Goal: Task Accomplishment & Management: Use online tool/utility

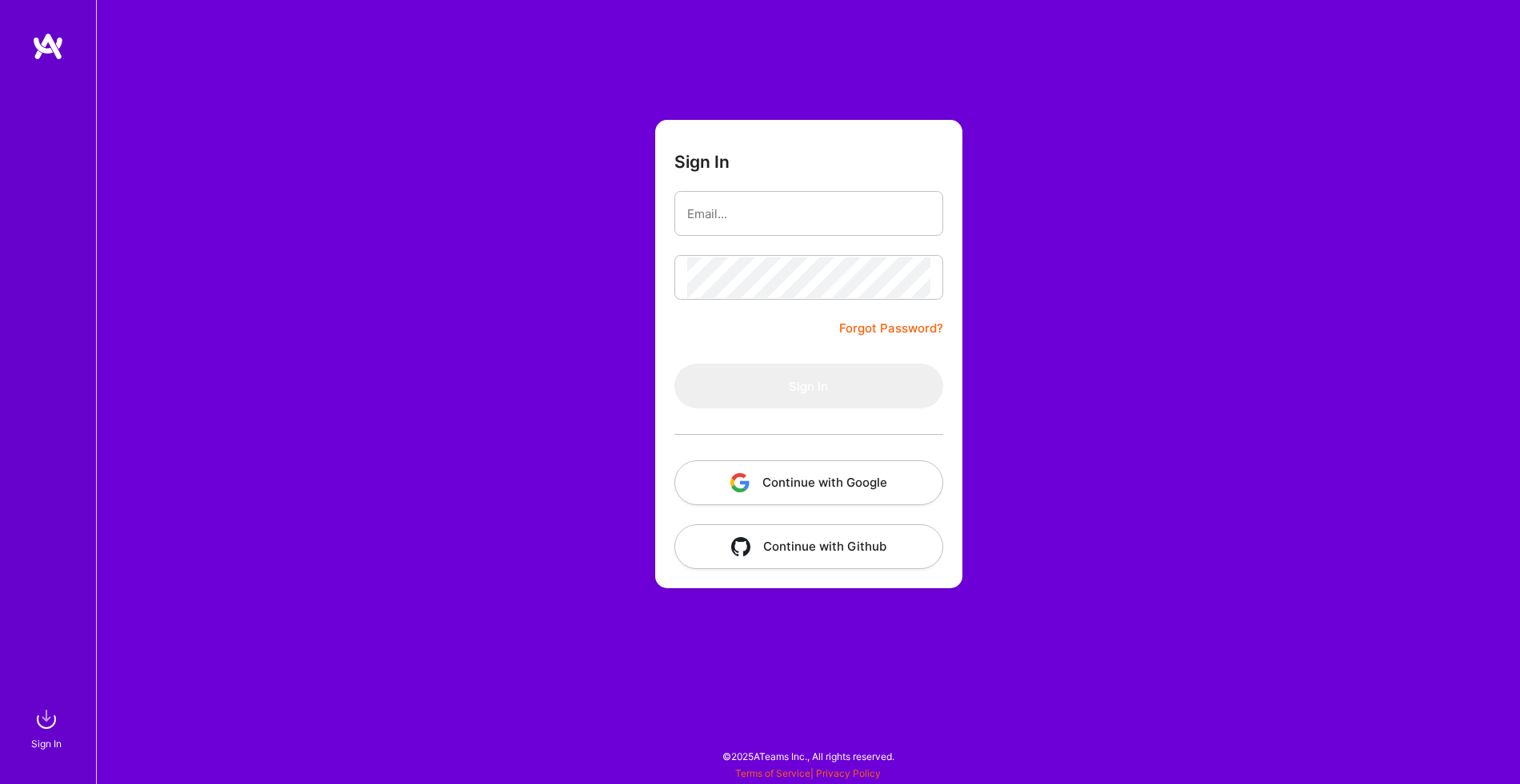
type input "[PERSON_NAME][EMAIL_ADDRESS][DOMAIN_NAME]"
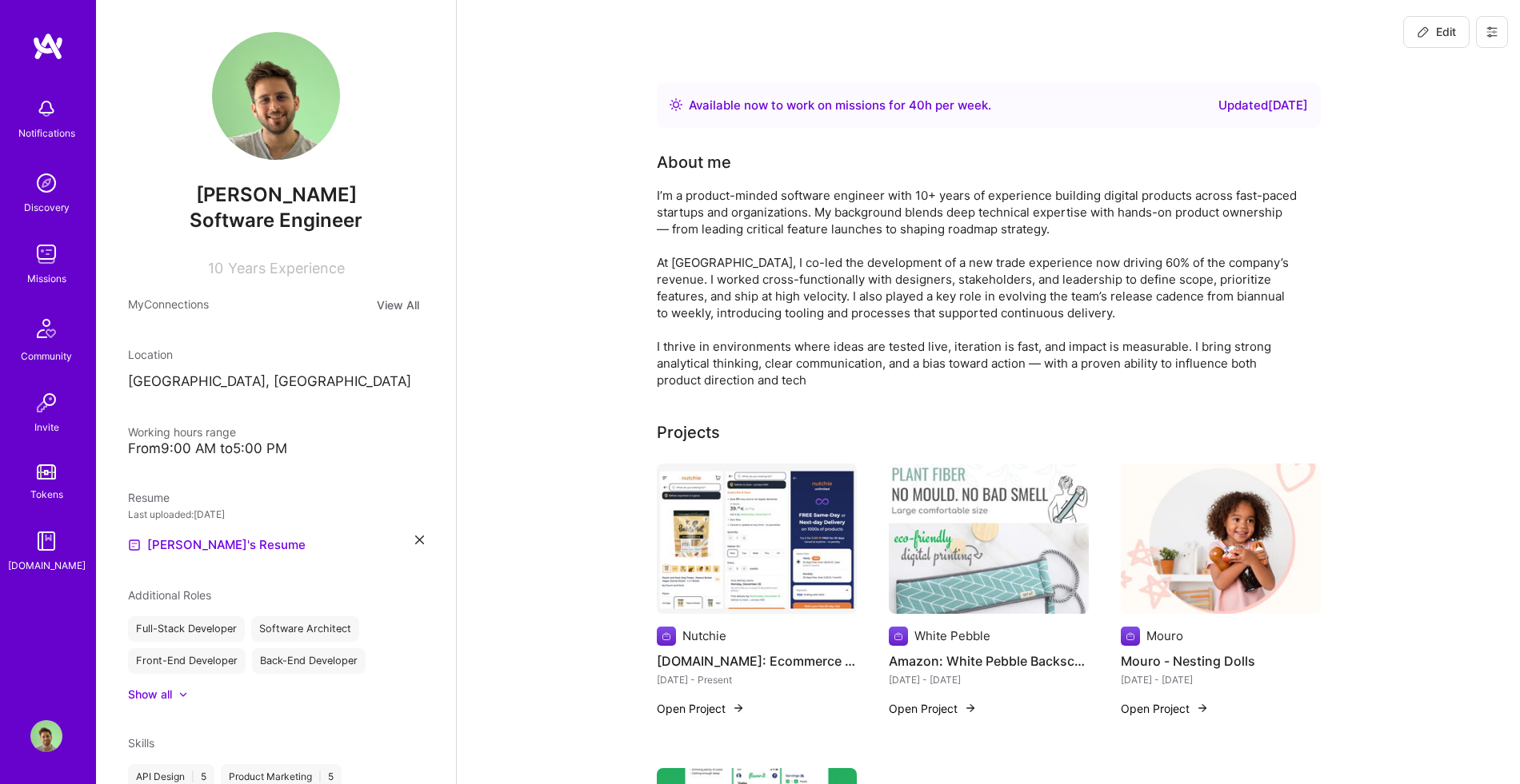
click at [42, 271] on div "Missions" at bounding box center [46, 279] width 39 height 17
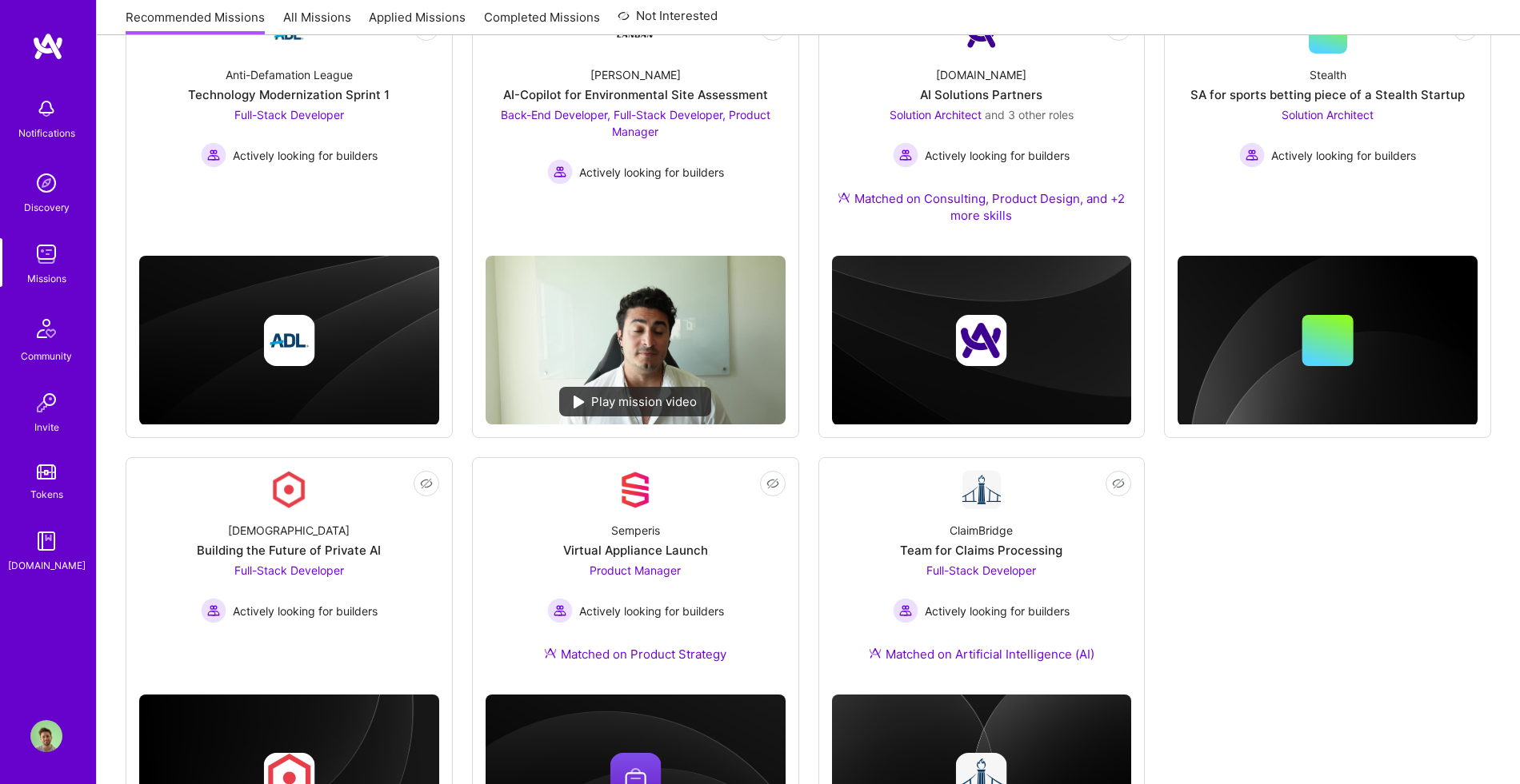
scroll to position [255, 0]
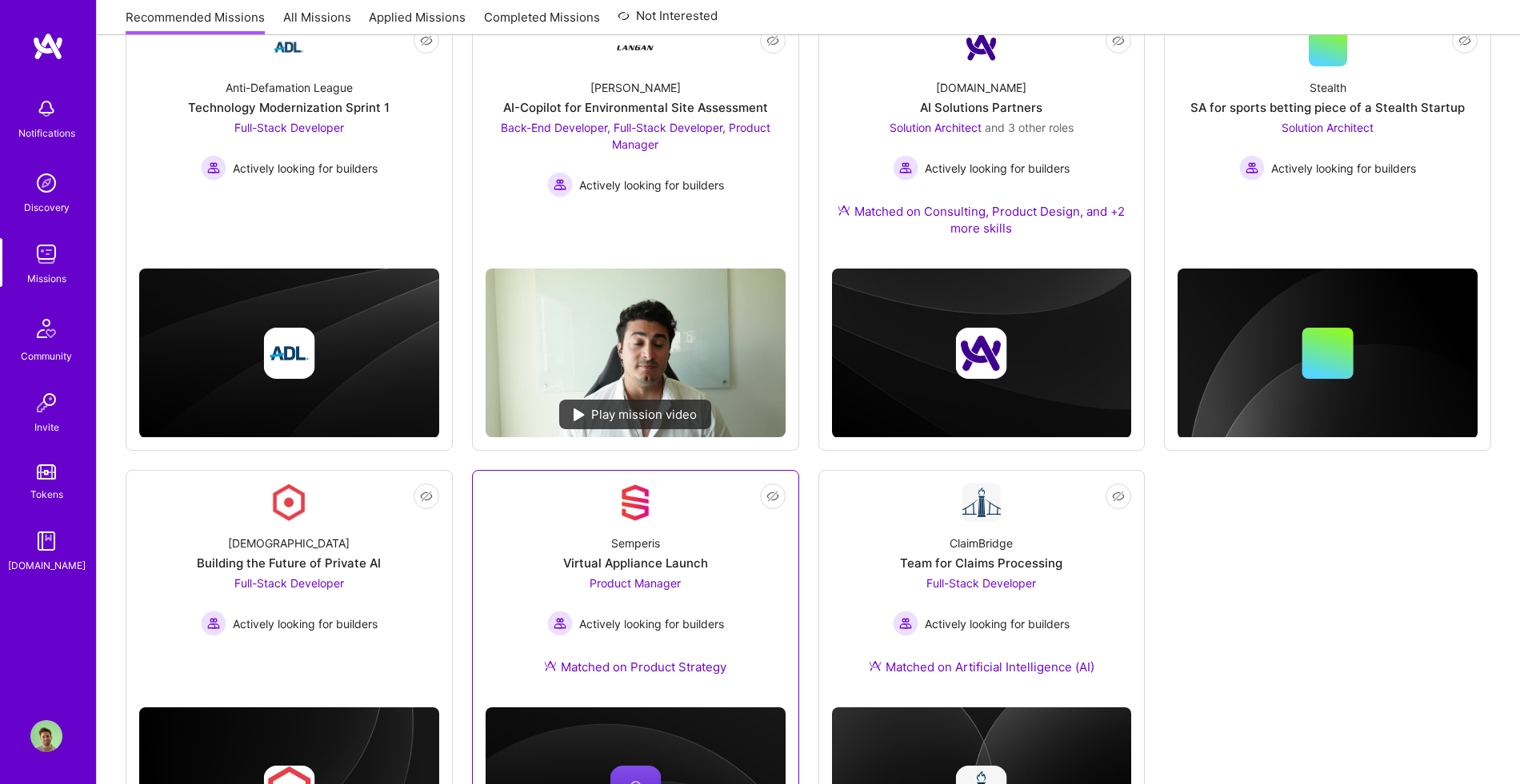
click at [692, 526] on div "Semperis Virtual Appliance Launch Product Manager Actively looking for builders…" at bounding box center [635, 608] width 300 height 173
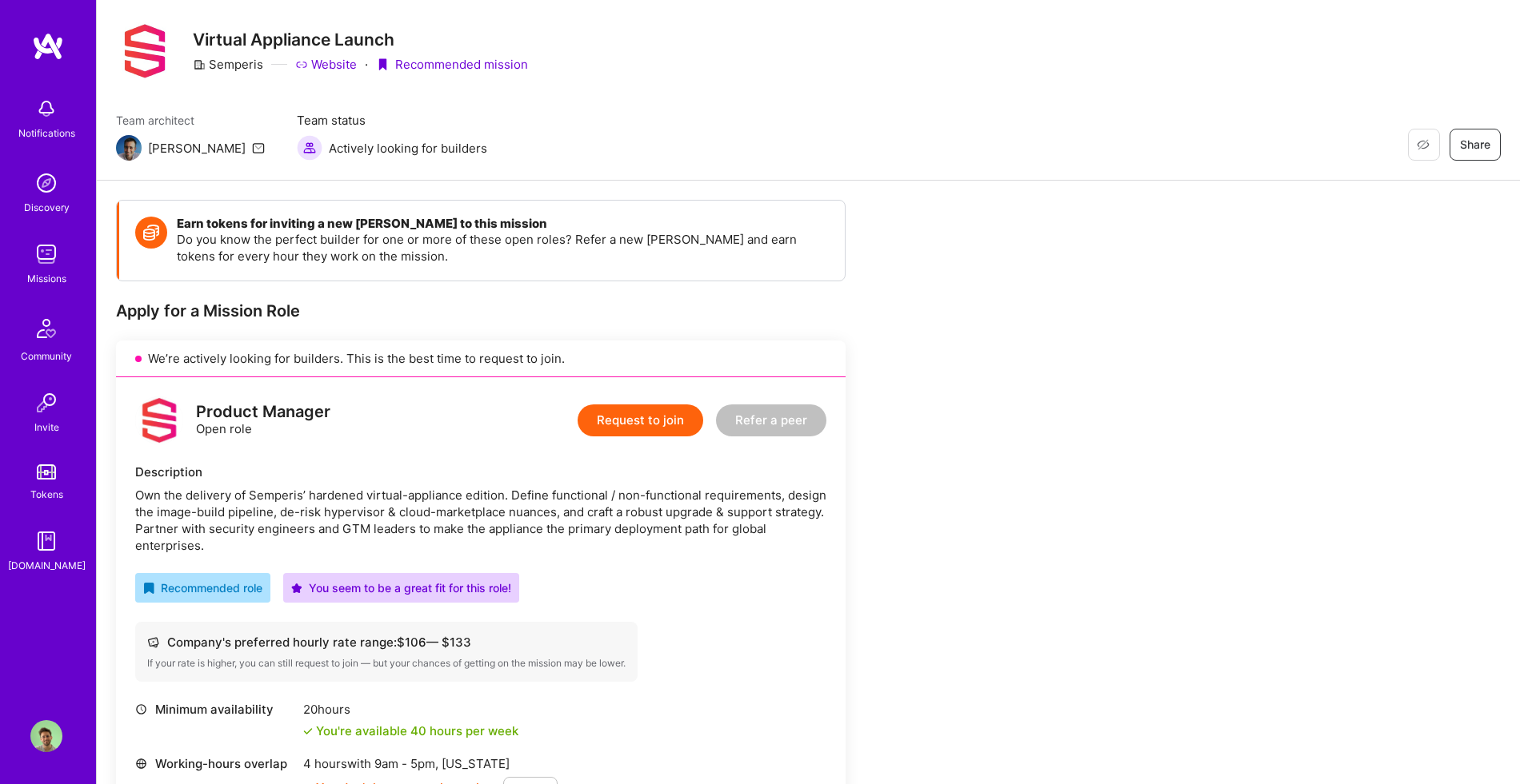
scroll to position [36, 0]
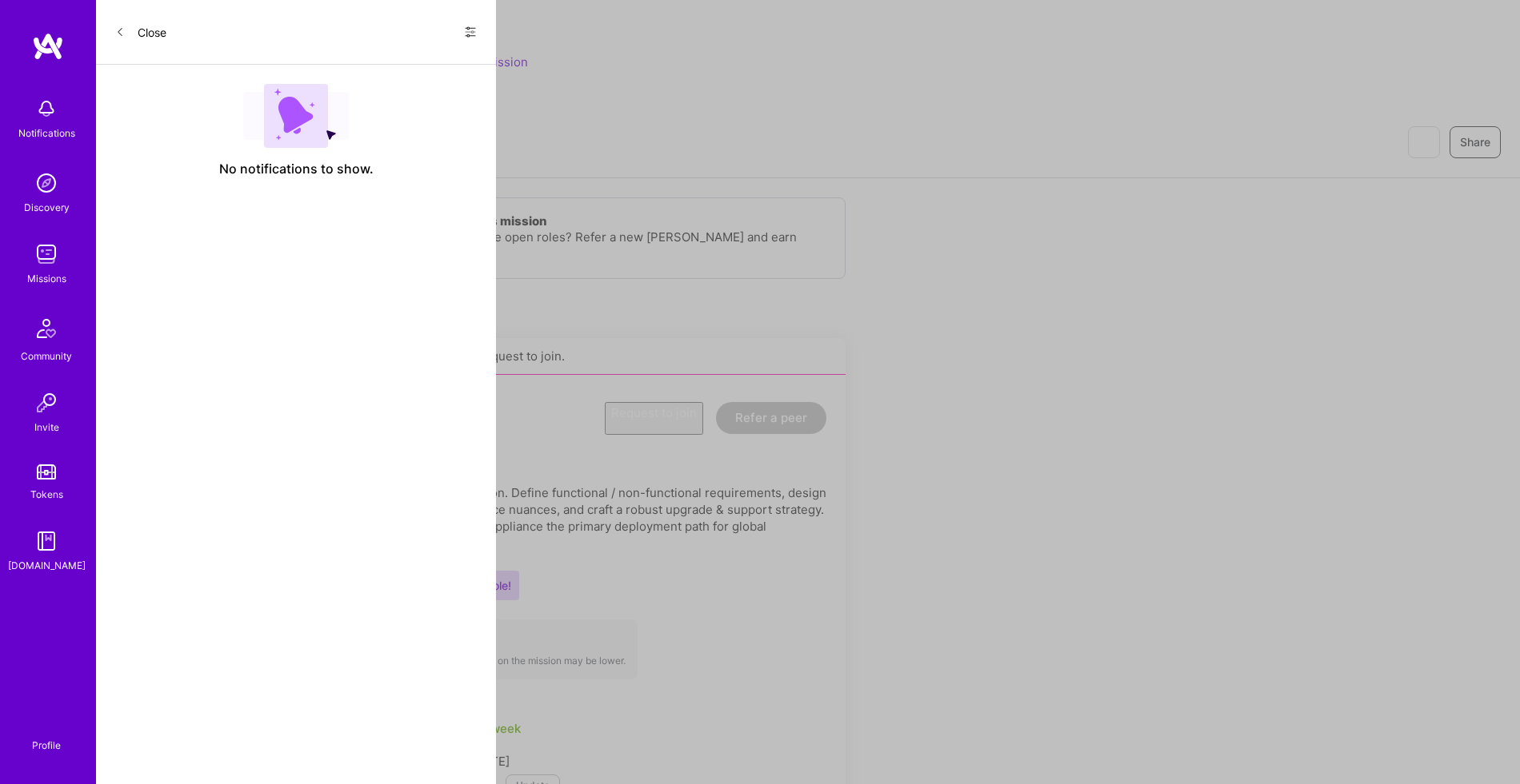
scroll to position [255, 0]
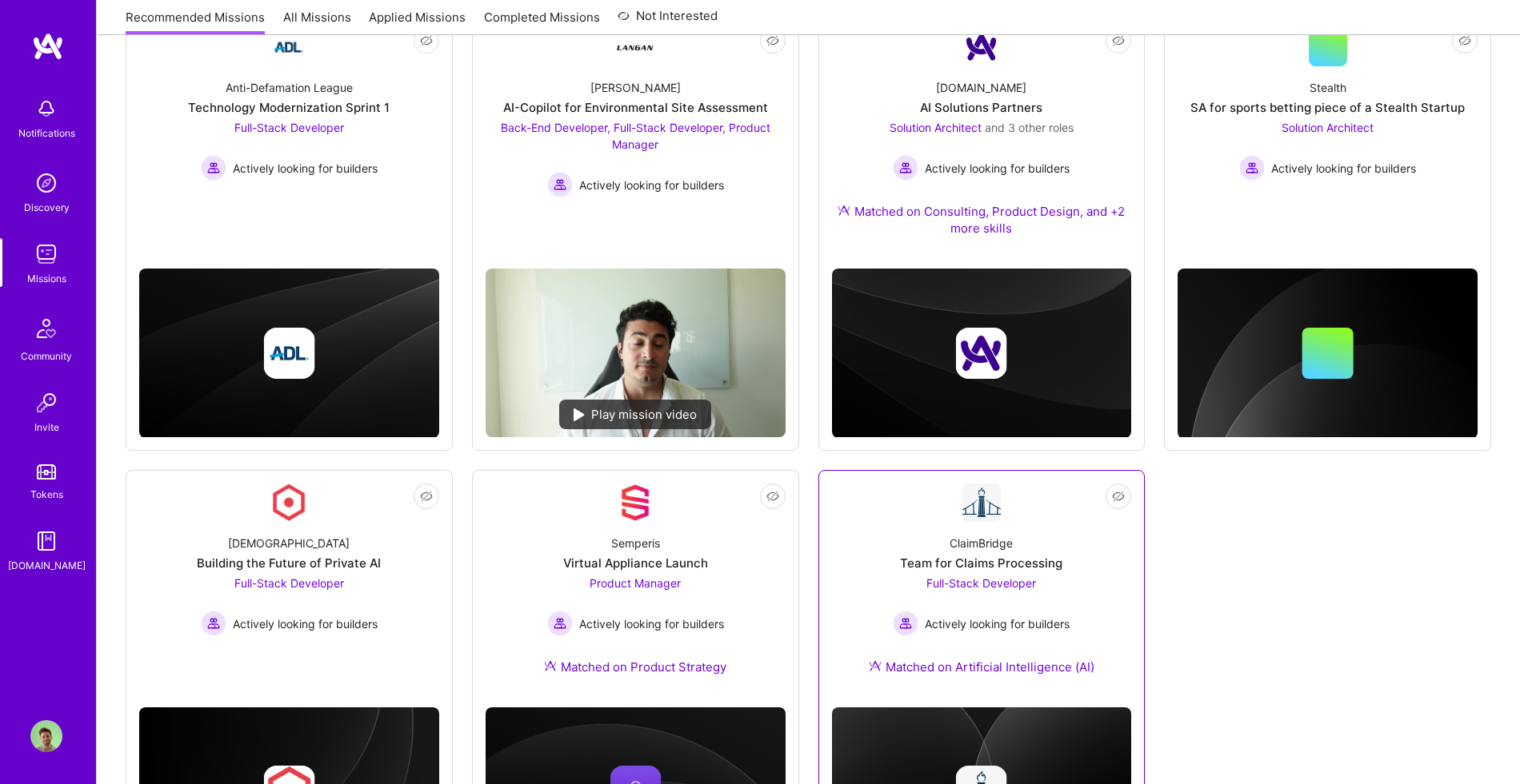
click at [993, 551] on div "ClaimBridge" at bounding box center [980, 543] width 63 height 17
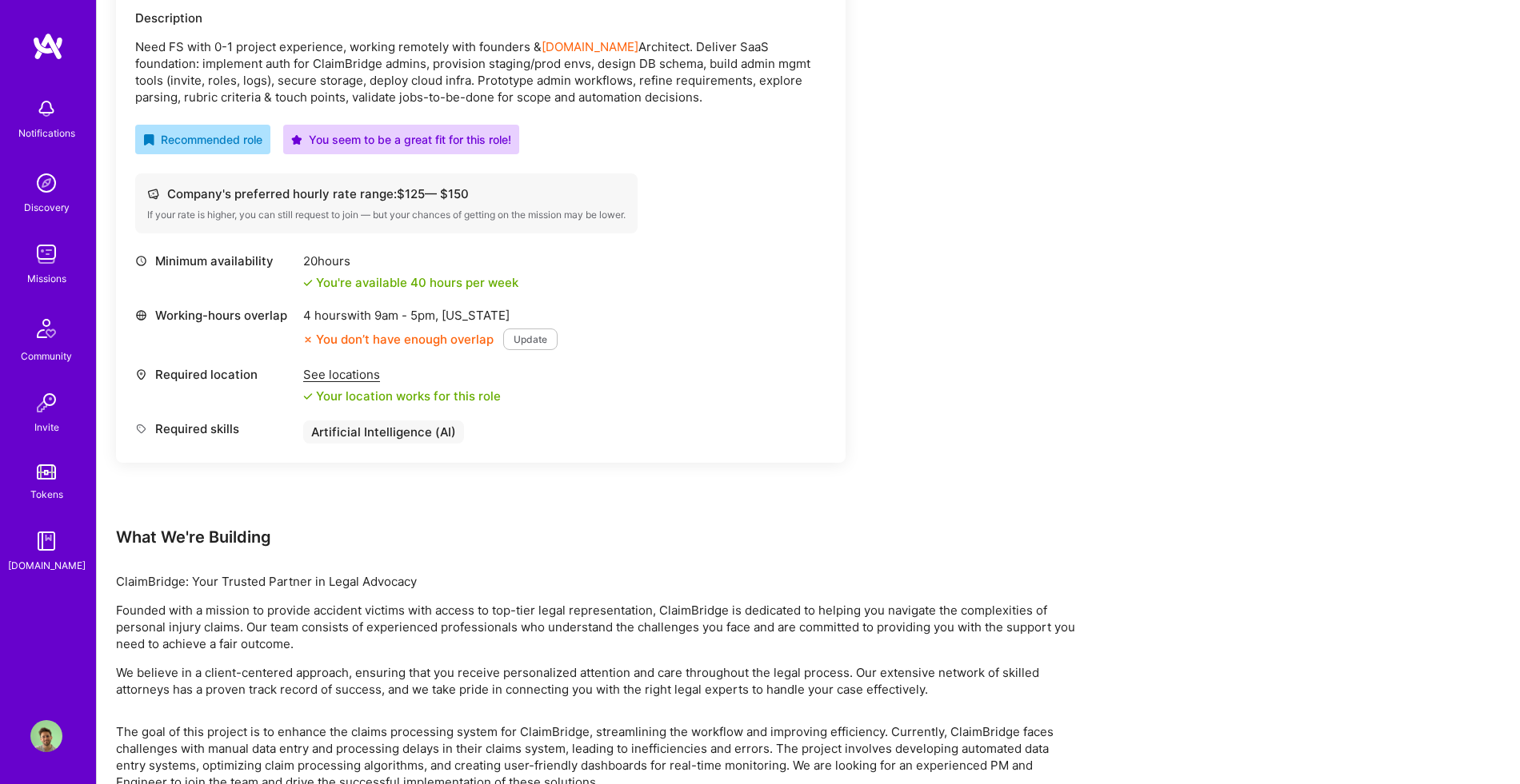
scroll to position [544, 0]
